Goal: Information Seeking & Learning: Understand process/instructions

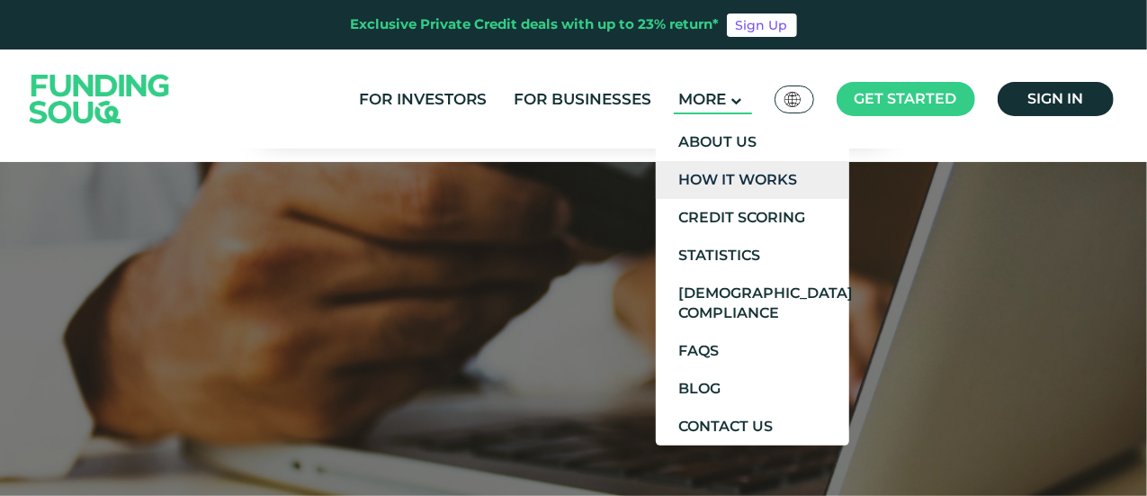
click at [735, 177] on link "How It Works" at bounding box center [752, 180] width 193 height 38
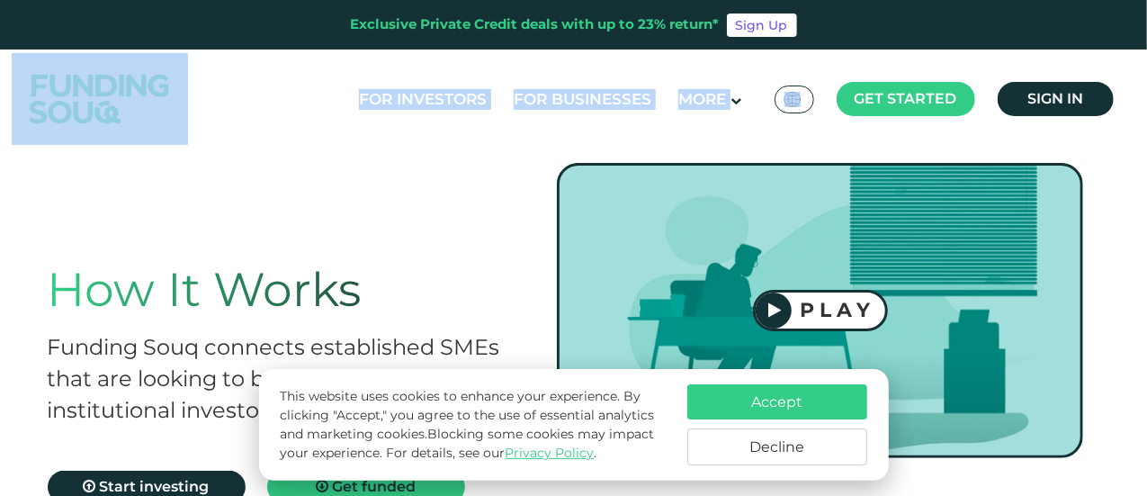
drag, startPoint x: 1146, startPoint y: 22, endPoint x: 1149, endPoint y: 69, distance: 46.9
click at [1146, 69] on html "Exclusive Private Credit deals with up to 23% return* Sign Up For Investors For…" at bounding box center [573, 248] width 1147 height 496
click at [837, 390] on button "Accept" at bounding box center [777, 401] width 180 height 35
